Goal: Find specific page/section: Find specific page/section

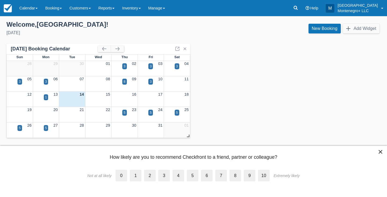
click at [148, 114] on div "5" at bounding box center [151, 116] width 26 height 6
click at [153, 113] on div "5" at bounding box center [151, 116] width 26 height 6
click at [151, 111] on div "5" at bounding box center [151, 112] width 2 height 5
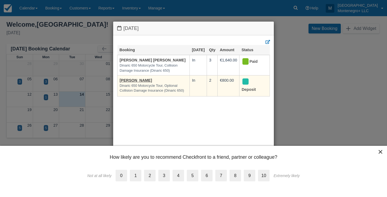
click at [137, 83] on td "Patrick Hurley Dinaric 650 Motorcycle Tour, Optional Collision Damage Insurance…" at bounding box center [154, 85] width 72 height 21
click at [137, 82] on link "[PERSON_NAME]" at bounding box center [136, 80] width 33 height 4
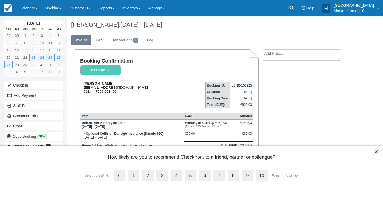
drag, startPoint x: 84, startPoint y: 84, endPoint x: 113, endPoint y: 81, distance: 29.4
click at [113, 81] on div "[PERSON_NAME] [EMAIL_ADDRESS][DOMAIN_NAME] 011 44 7952 073466" at bounding box center [130, 87] width 101 height 12
click at [335, 68] on div "Booking Confirmation Deposit   Pending Reserved Paid Waiting Cancelled [PERSON_…" at bounding box center [210, 129] width 287 height 160
drag, startPoint x: 83, startPoint y: 81, endPoint x: 119, endPoint y: 80, distance: 36.6
click at [119, 80] on td "[PERSON_NAME] [EMAIL_ADDRESS][DOMAIN_NAME] 011 44 7952 073466" at bounding box center [130, 92] width 101 height 31
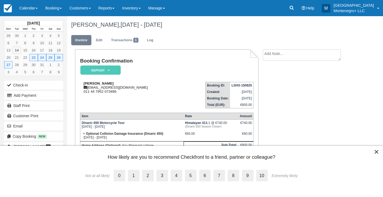
copy strong "[PERSON_NAME]"
